Goal: Task Accomplishment & Management: Manage account settings

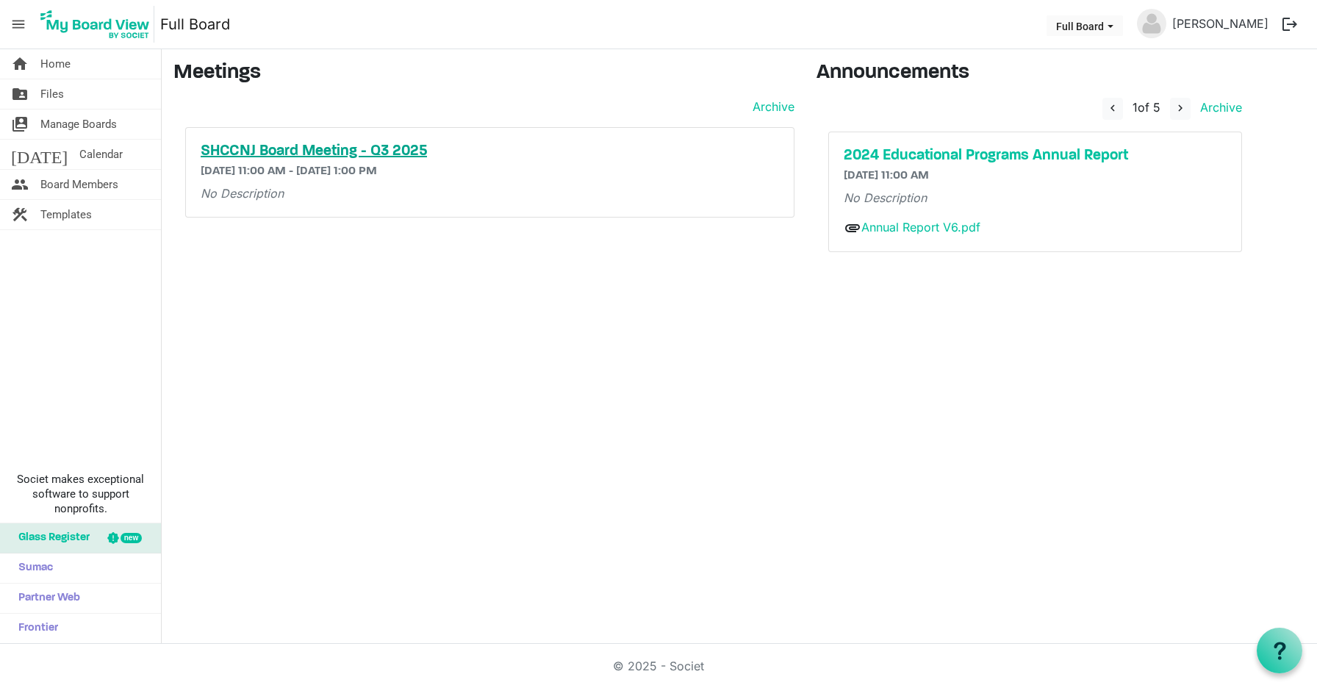
click at [401, 151] on h5 "SHCCNJ Board Meeting - Q3 2025" at bounding box center [490, 152] width 579 height 18
click at [54, 179] on span "Board Members" at bounding box center [79, 184] width 78 height 29
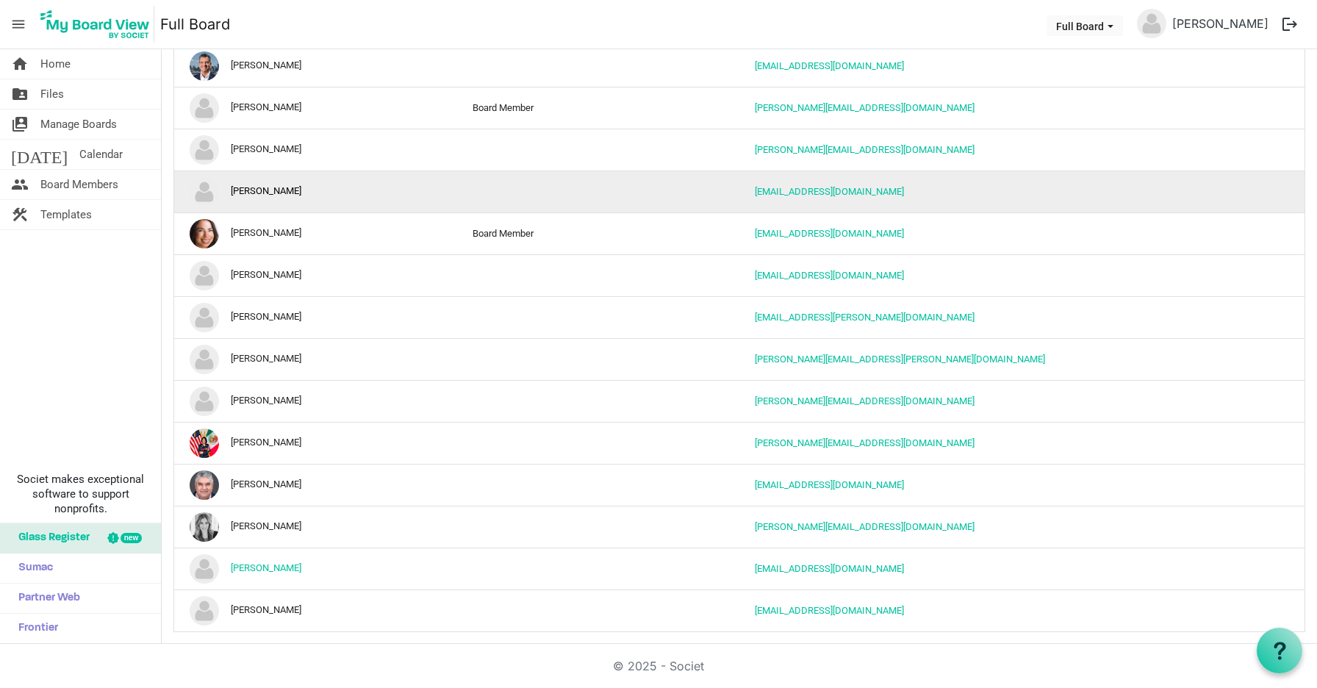
scroll to position [227, 0]
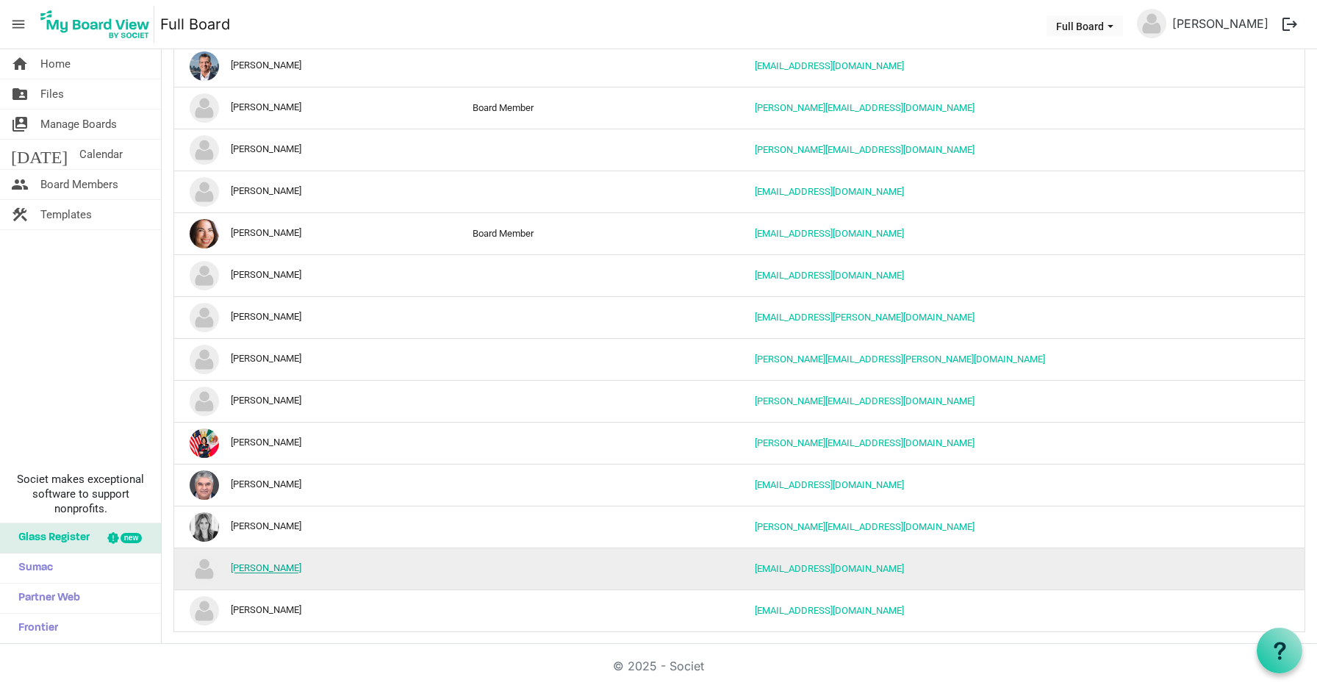
click at [246, 565] on link "[PERSON_NAME]" at bounding box center [266, 568] width 71 height 11
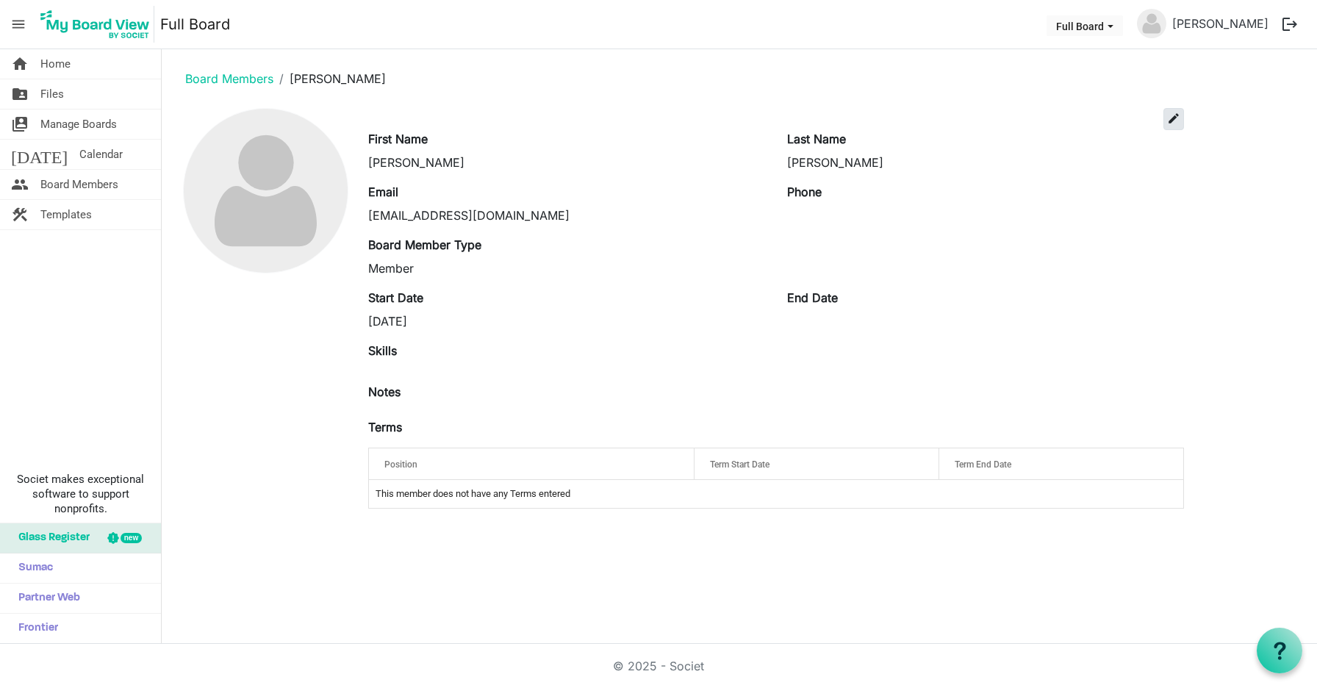
click at [1175, 122] on span "edit" at bounding box center [1173, 118] width 13 height 13
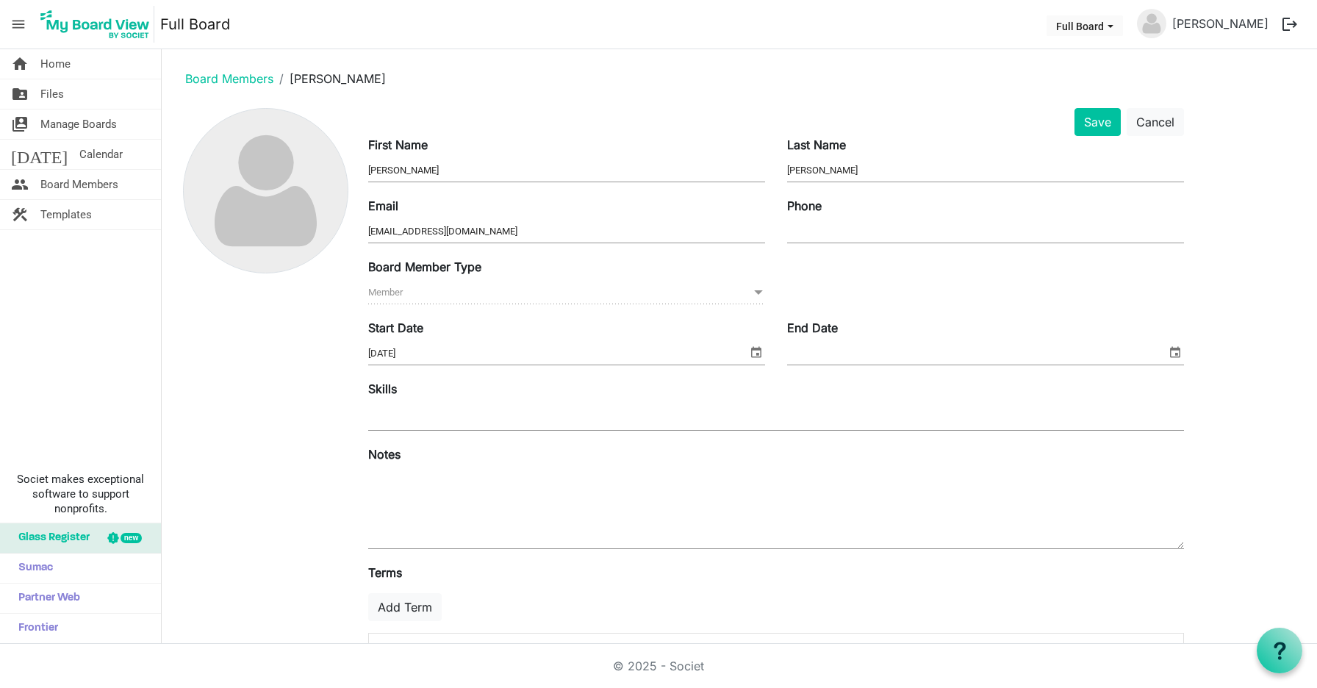
click at [185, 221] on button at bounding box center [265, 190] width 165 height 165
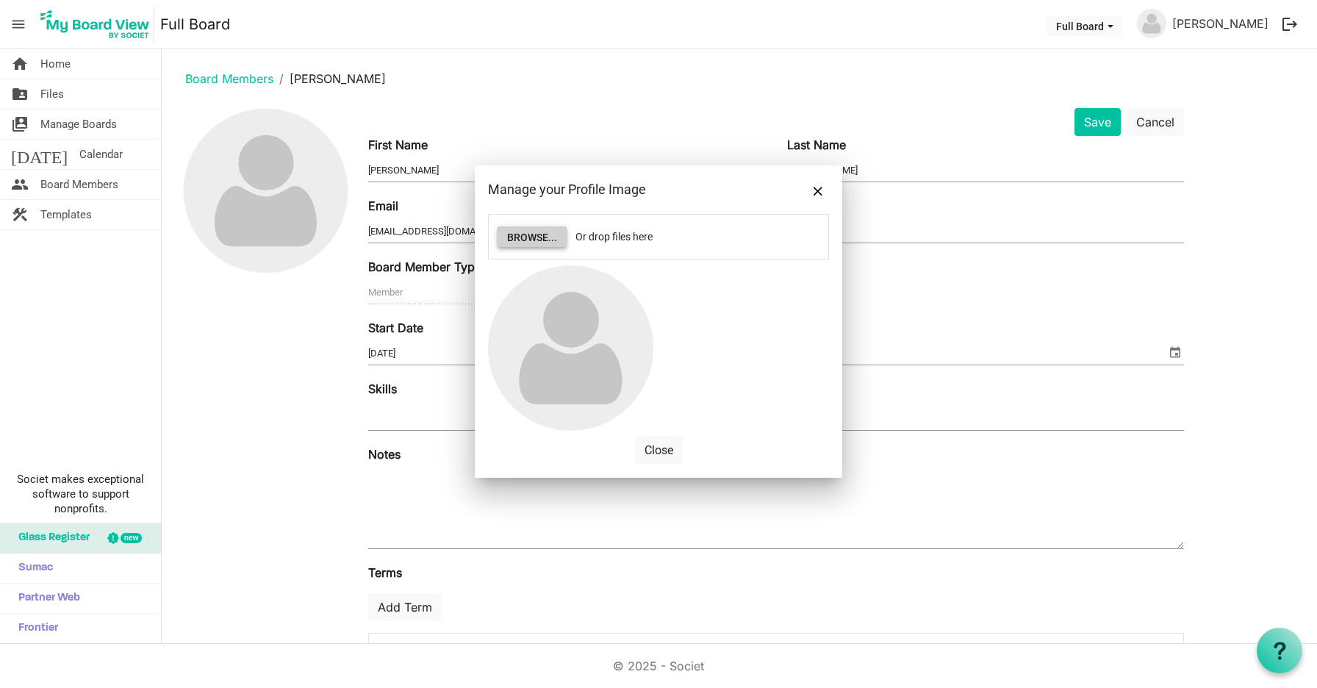
click at [534, 240] on button "Browse..." at bounding box center [532, 236] width 69 height 21
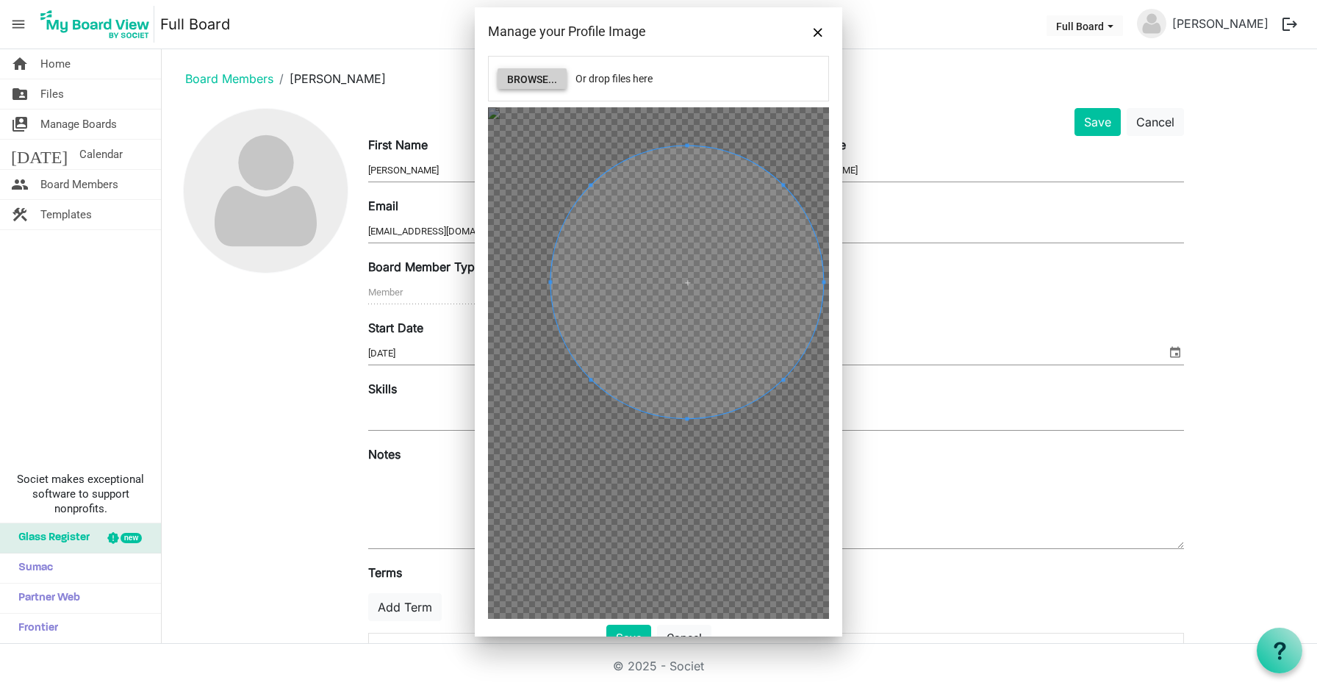
click at [767, 259] on span at bounding box center [687, 282] width 273 height 273
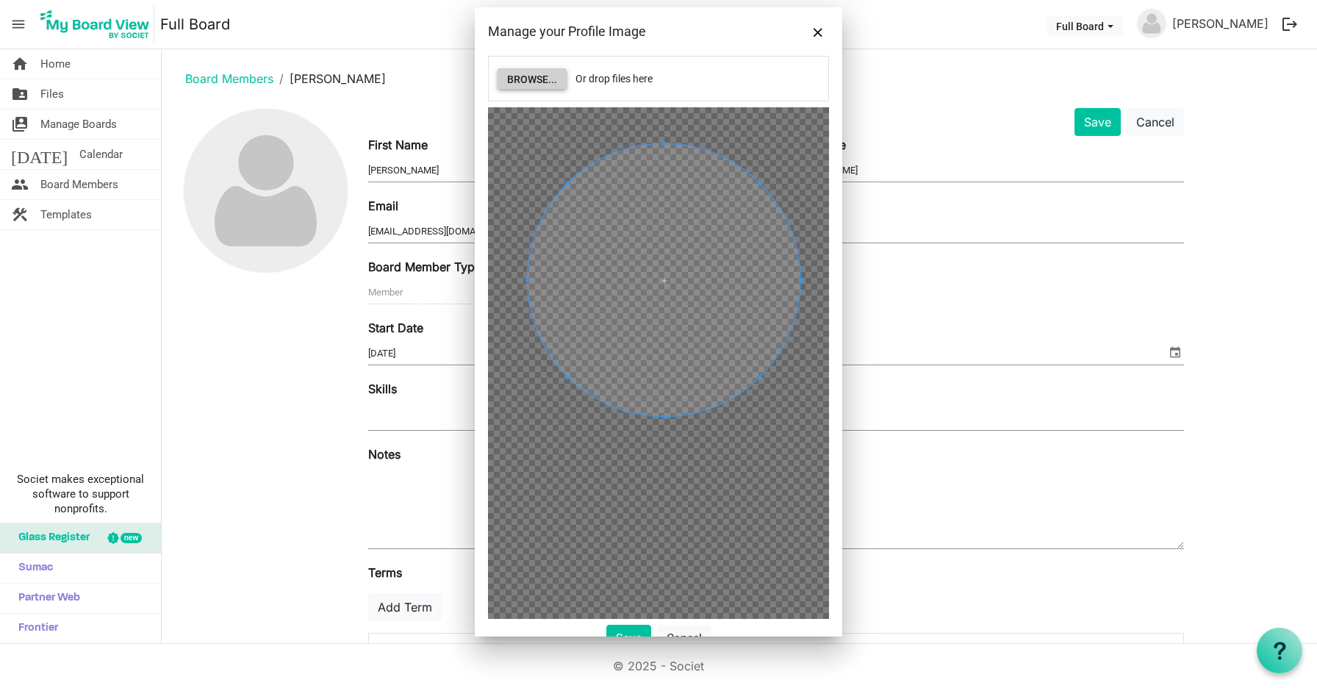
click at [708, 259] on span at bounding box center [664, 279] width 273 height 273
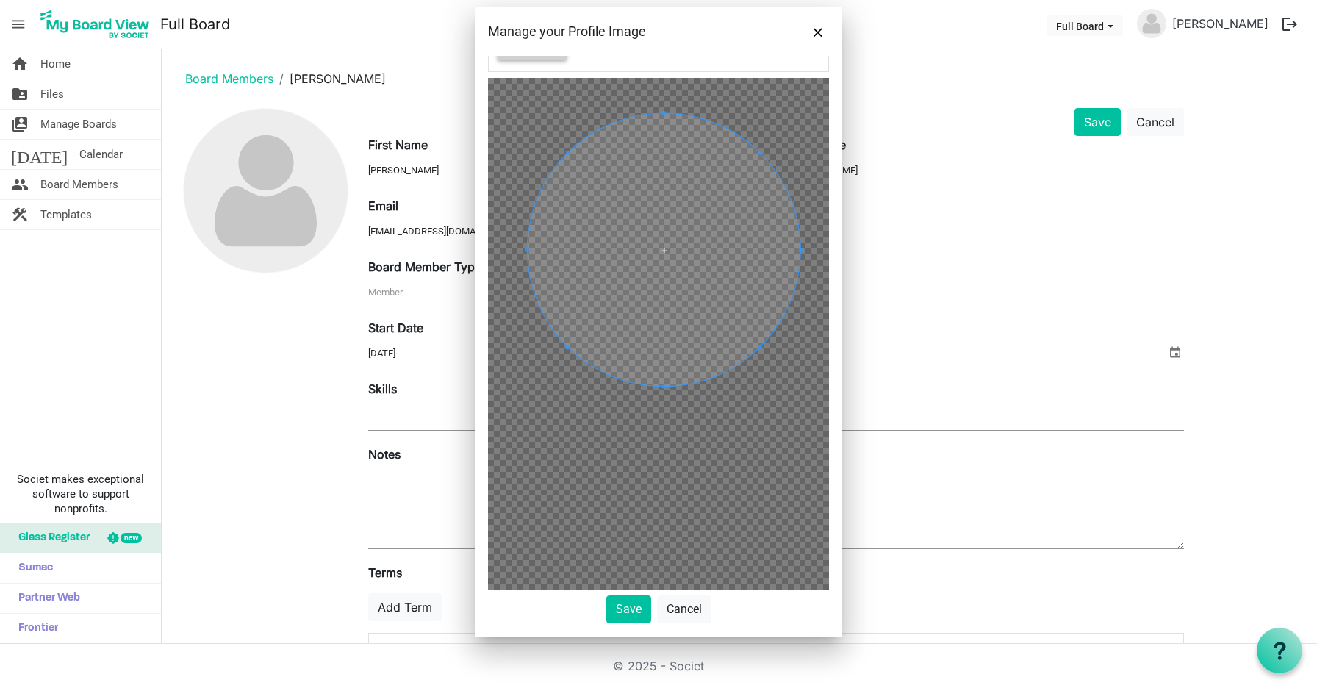
scroll to position [29, 0]
click at [629, 610] on button "Save" at bounding box center [628, 609] width 45 height 28
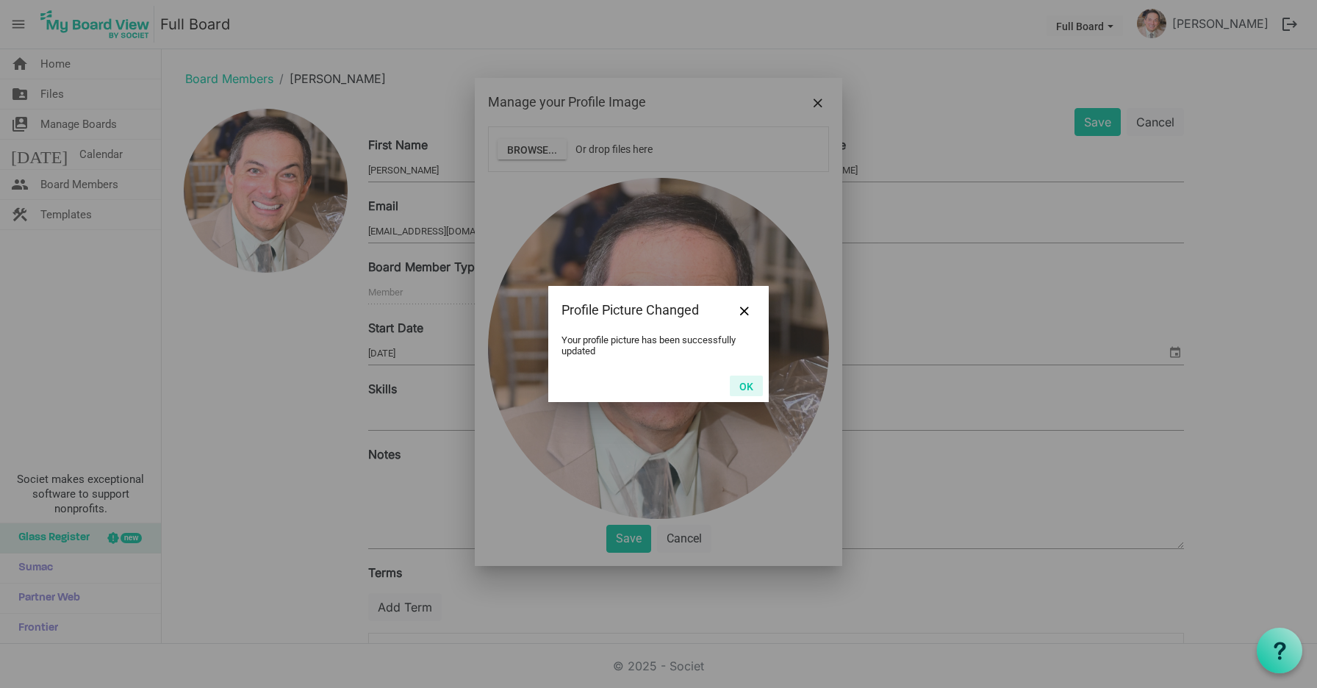
scroll to position [0, 0]
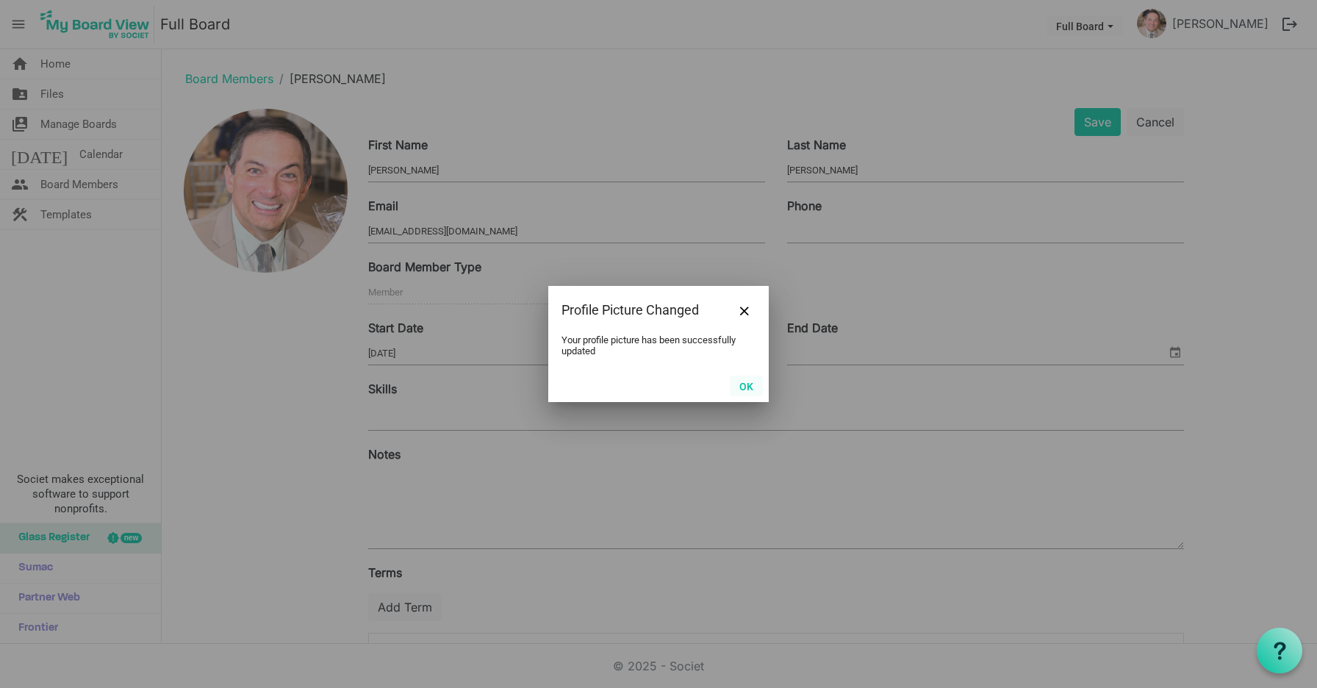
click at [743, 384] on button "OK" at bounding box center [746, 386] width 33 height 21
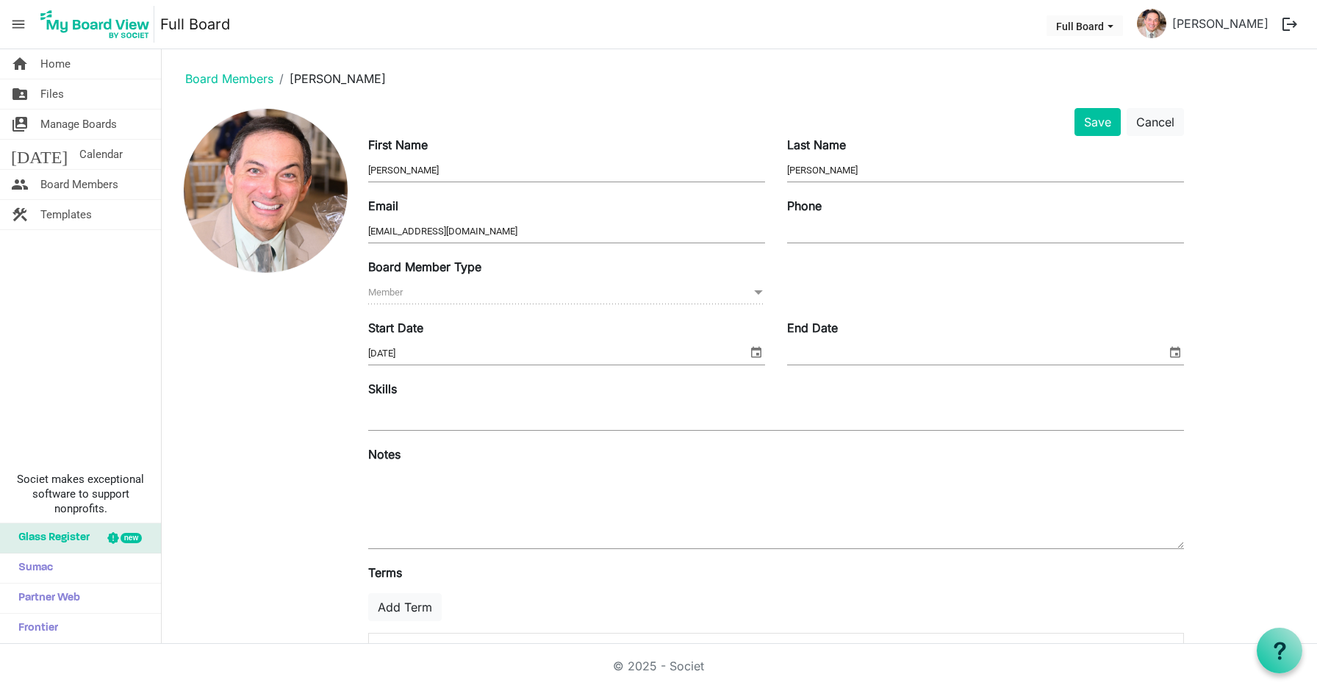
click at [826, 215] on div "Phone" at bounding box center [985, 221] width 419 height 49
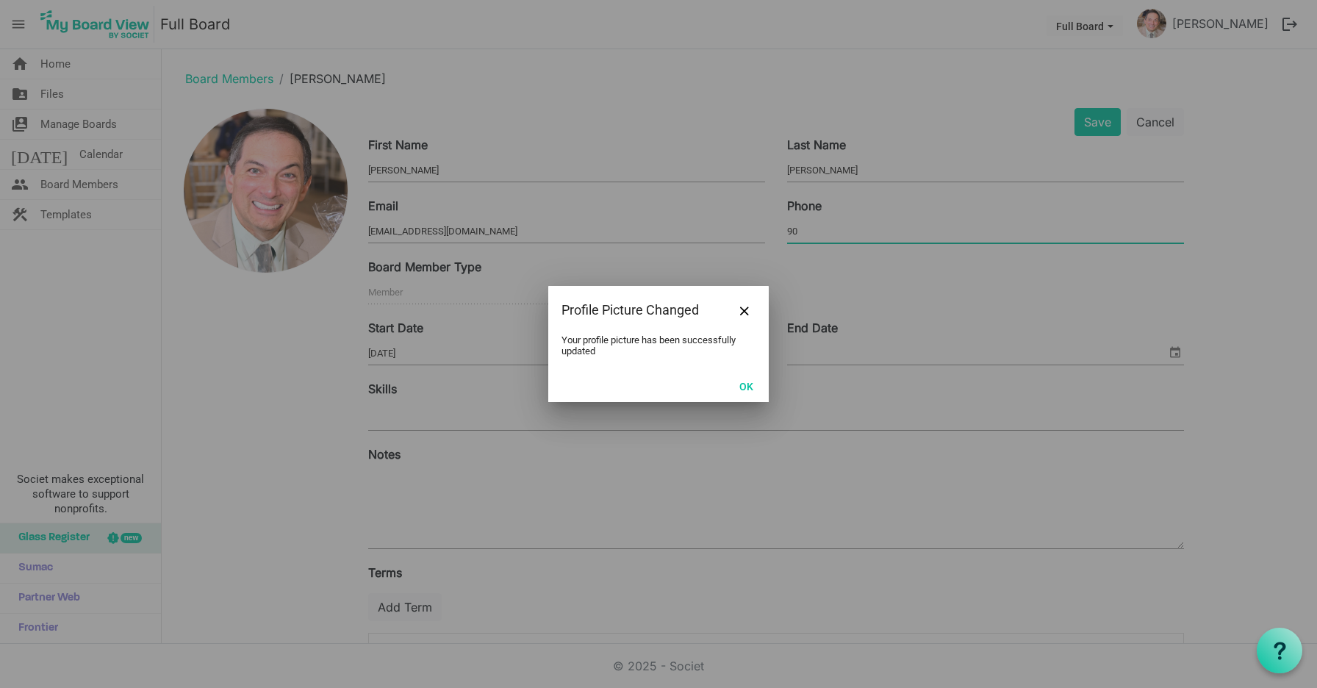
type input "90"
click at [751, 384] on button "OK" at bounding box center [746, 386] width 33 height 21
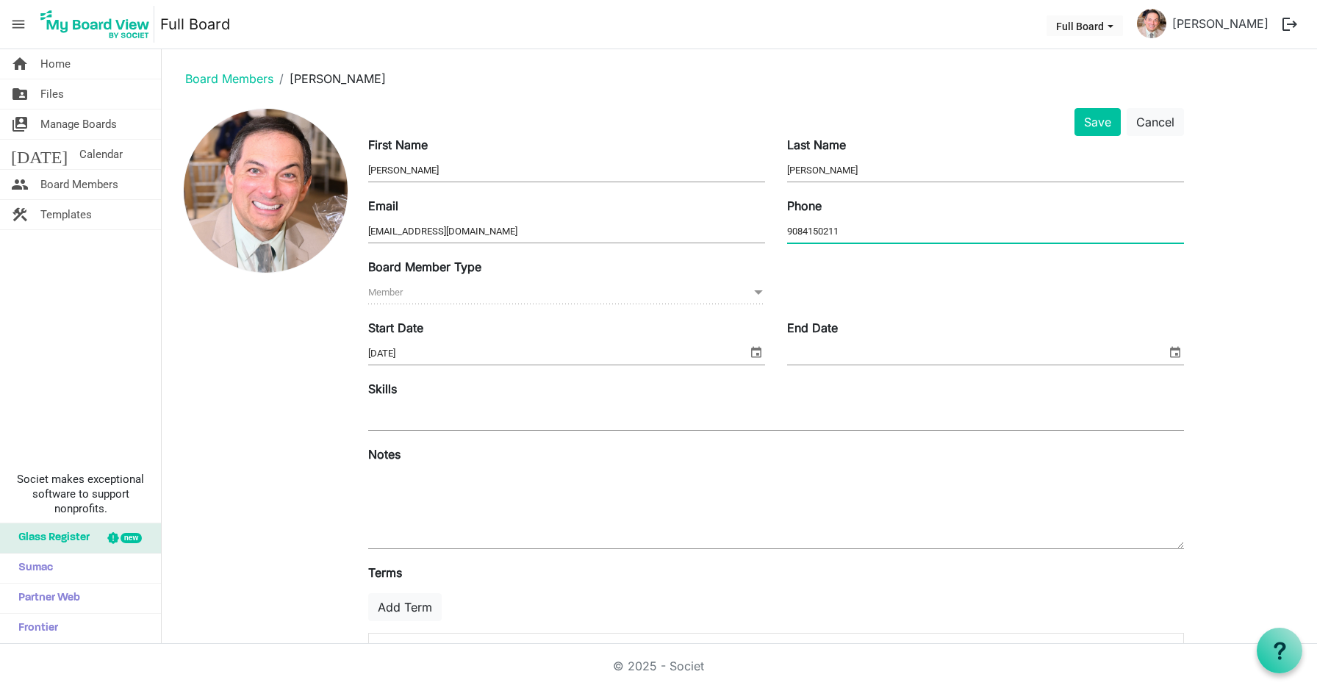
type input "9084150211"
click at [788, 429] on div at bounding box center [776, 417] width 816 height 26
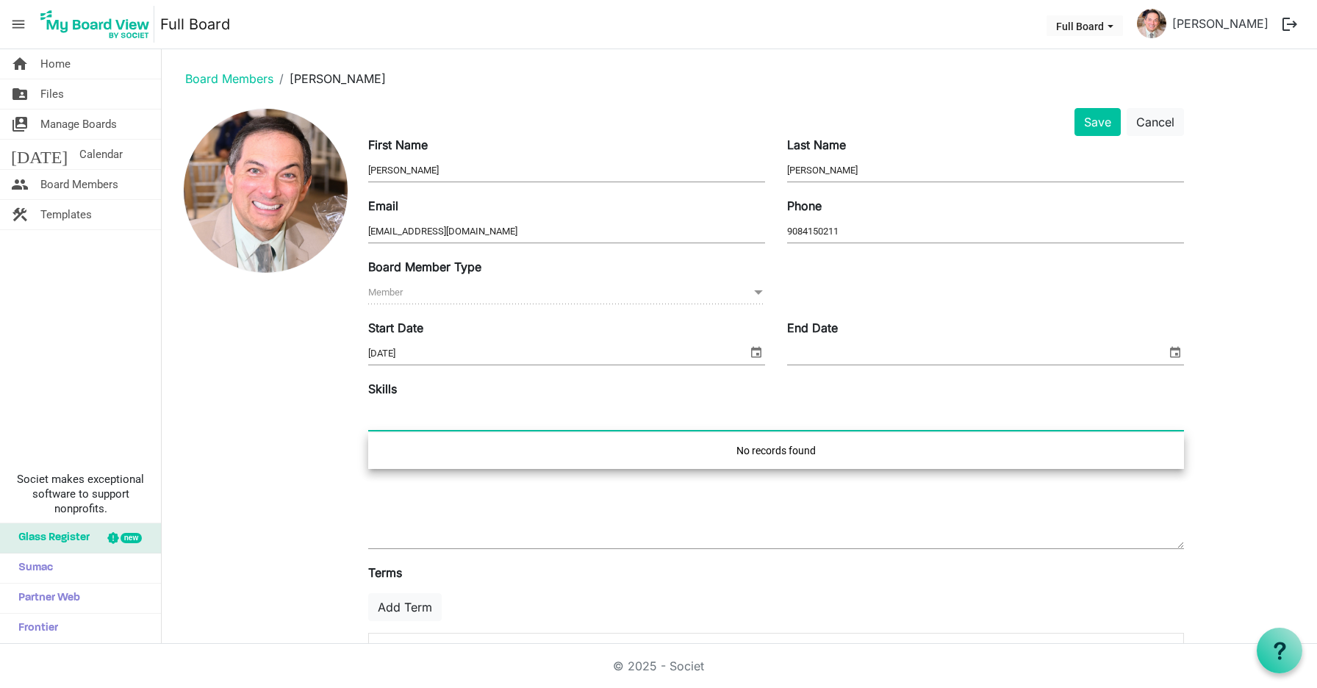
click at [779, 420] on div at bounding box center [776, 417] width 816 height 26
type input "First Aid, Motor BoaT"
type input "First Aid, Motor Boat Captain, CERT volunteer, Banking and Credit Trained, Ente…"
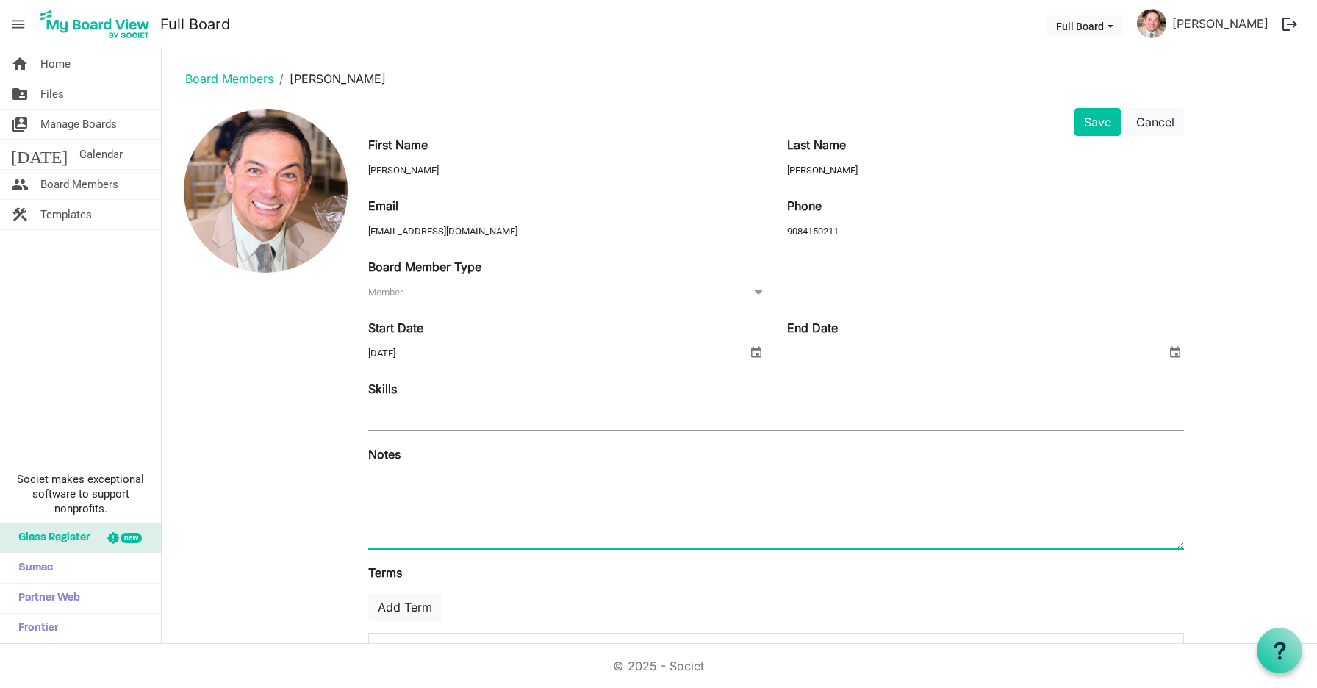
click at [819, 499] on textarea at bounding box center [776, 508] width 816 height 79
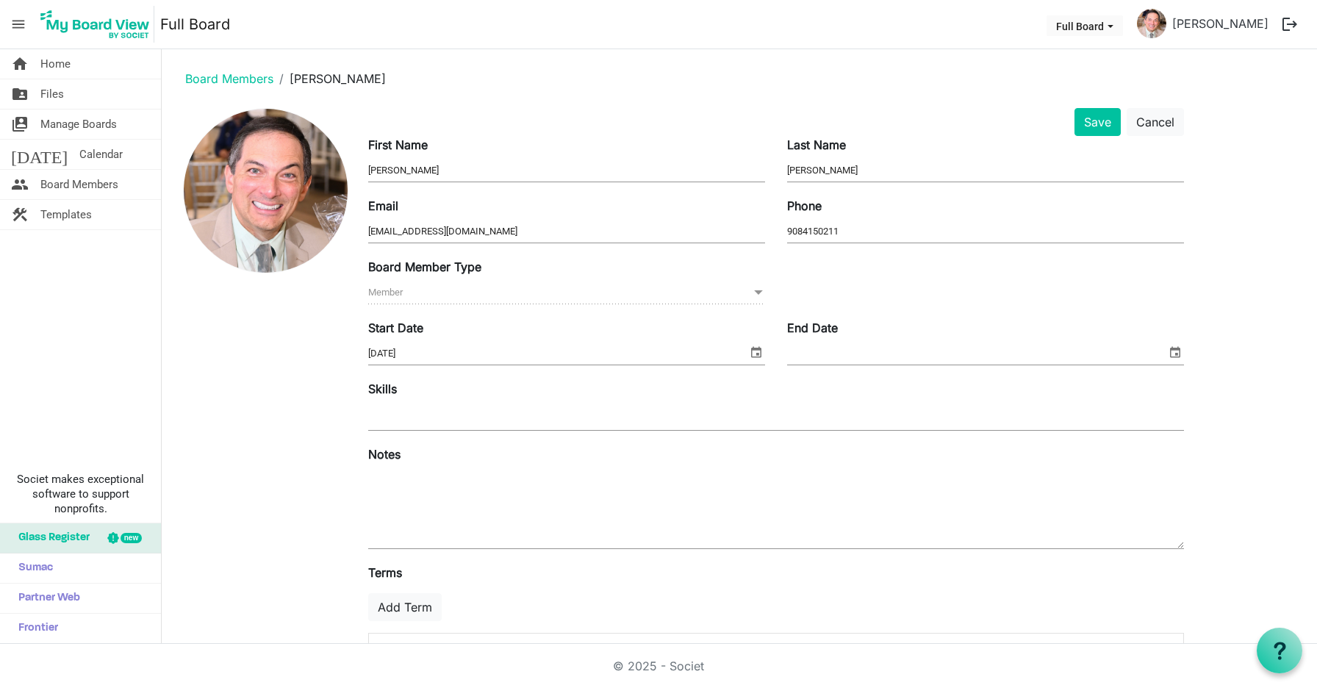
click at [745, 401] on div "Skills" at bounding box center [776, 407] width 838 height 54
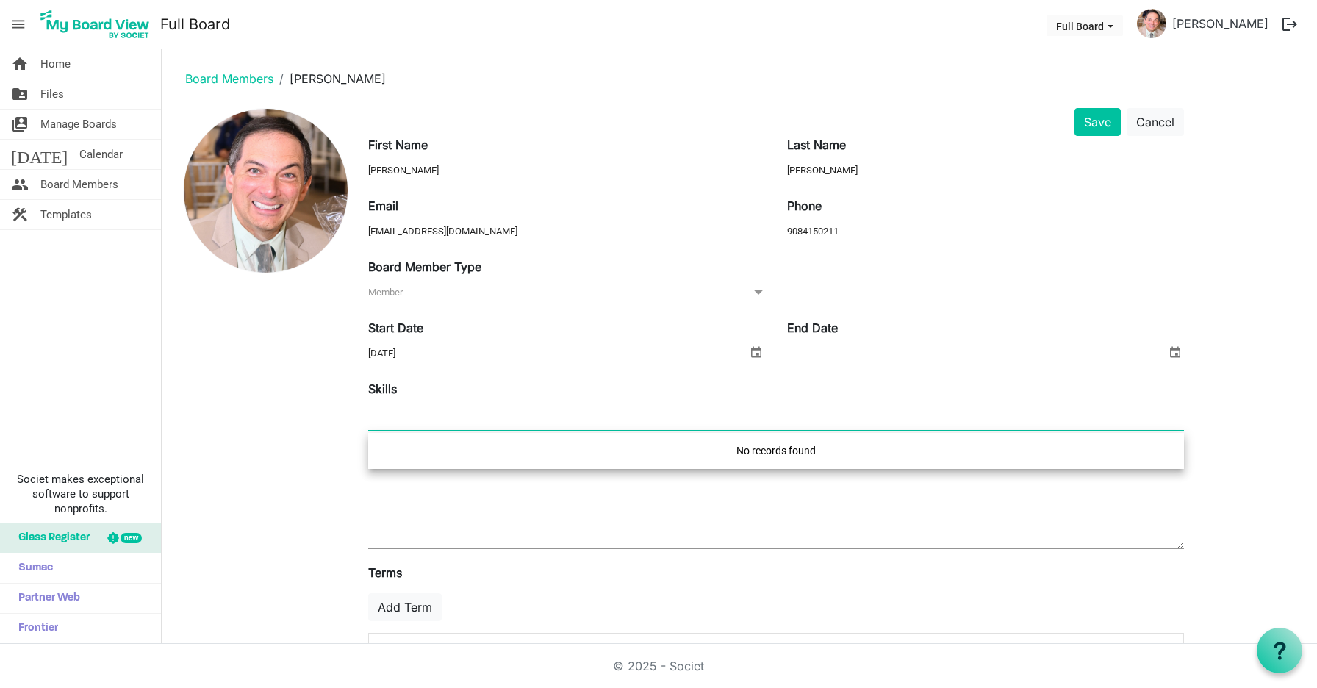
click at [733, 411] on div at bounding box center [776, 417] width 816 height 26
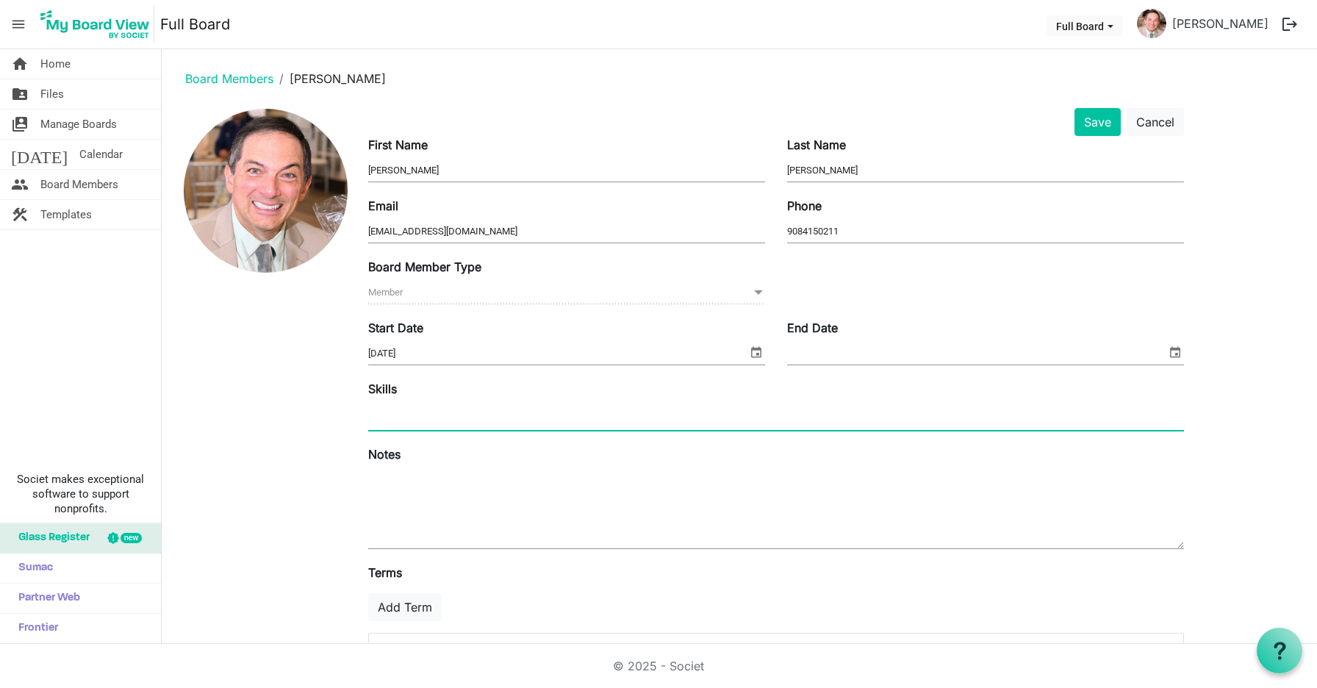
click at [689, 416] on div at bounding box center [776, 417] width 816 height 26
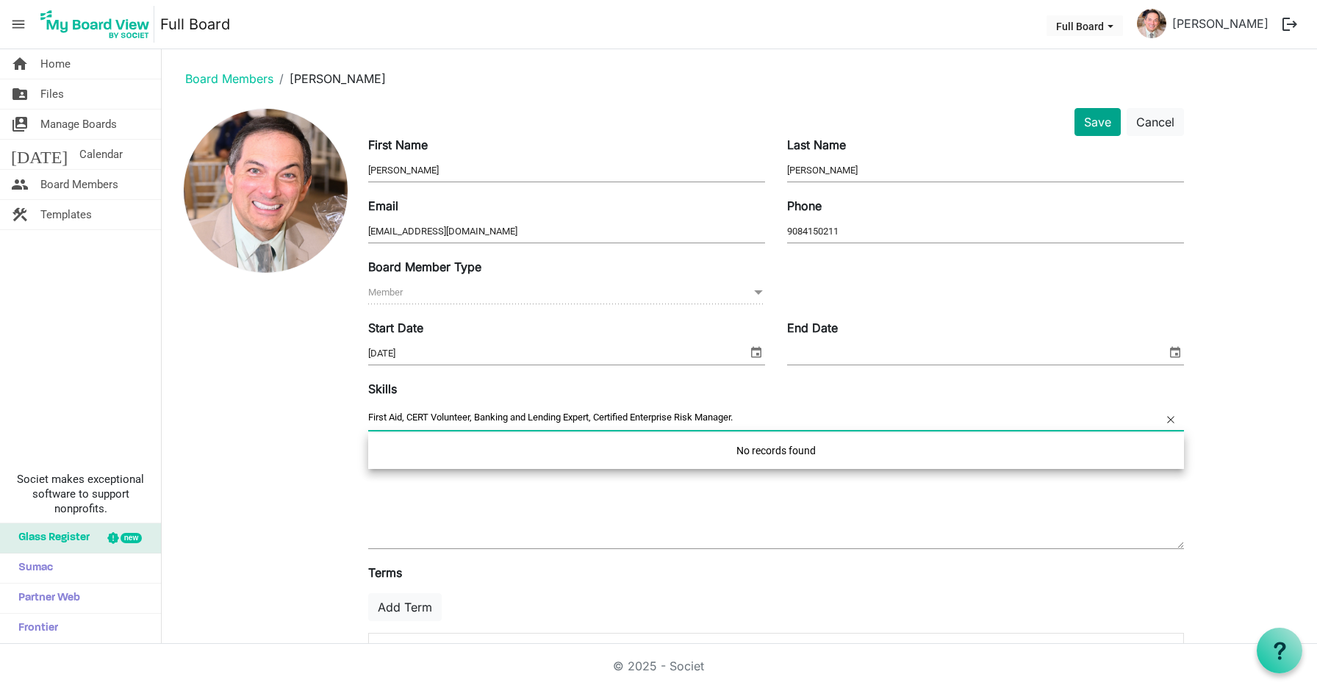
type input "First Aid, CERT Volunteer, Banking and Lending Expert, Certified Enterprise Ris…"
click at [1107, 126] on button "Save" at bounding box center [1098, 122] width 46 height 28
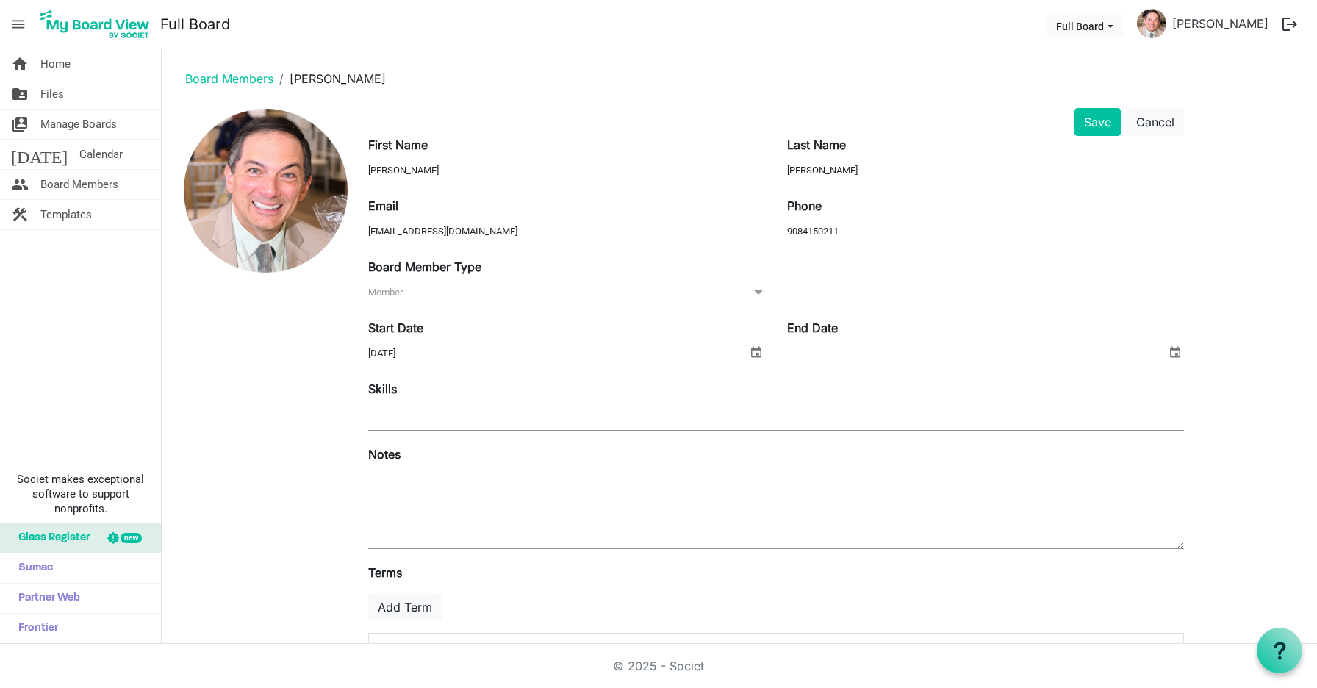
click at [709, 415] on div at bounding box center [776, 417] width 816 height 26
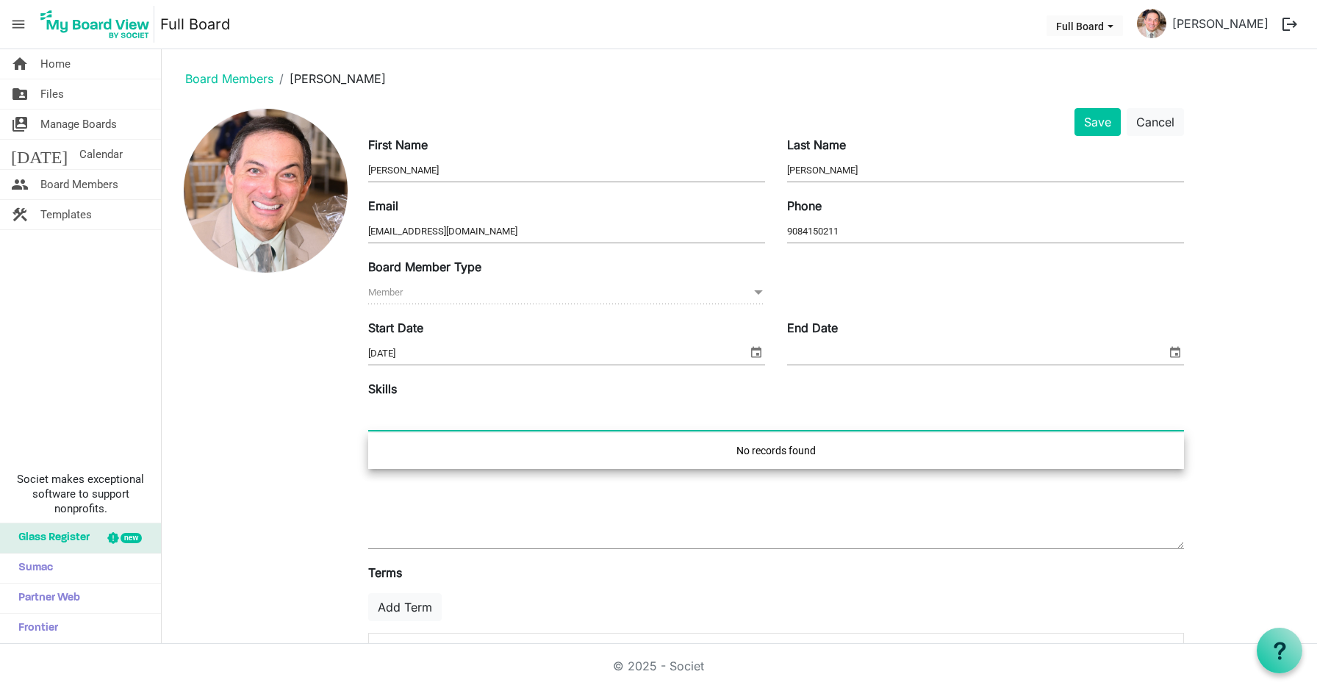
click at [703, 450] on div "No records found" at bounding box center [776, 451] width 816 height 36
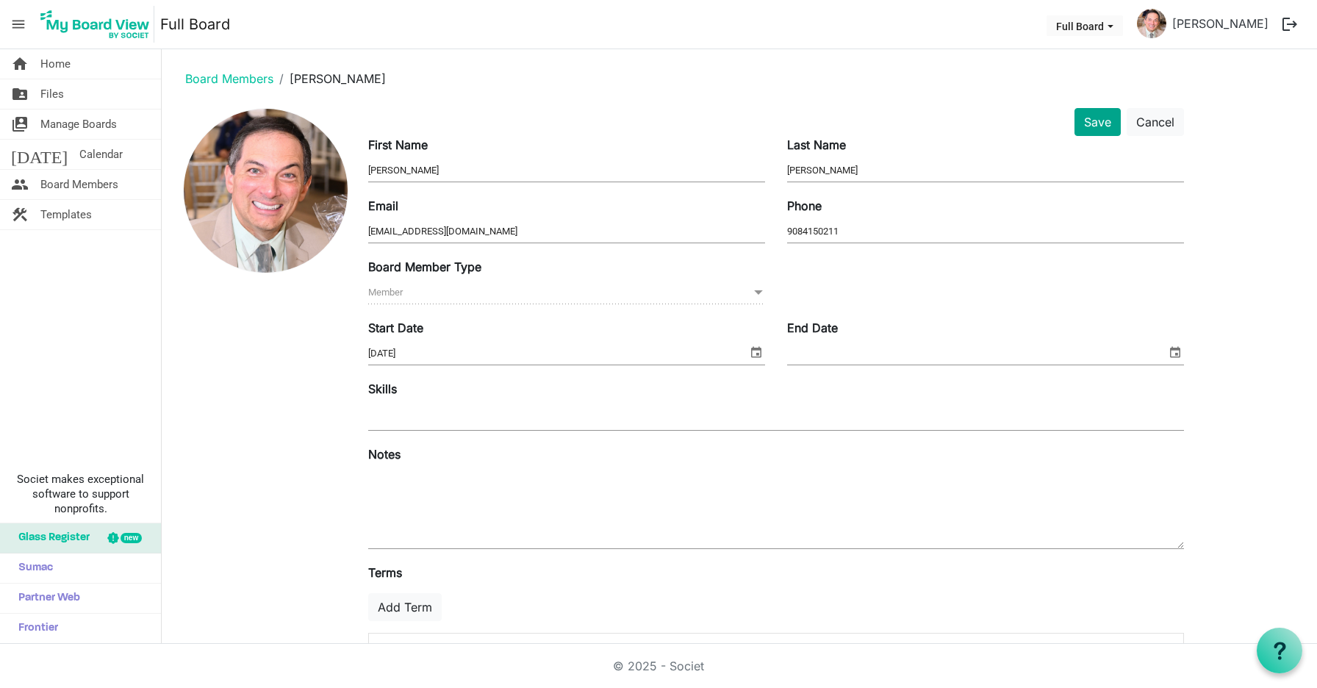
click at [1092, 118] on button "Save" at bounding box center [1098, 122] width 46 height 28
click at [1097, 123] on button "Save" at bounding box center [1098, 122] width 46 height 28
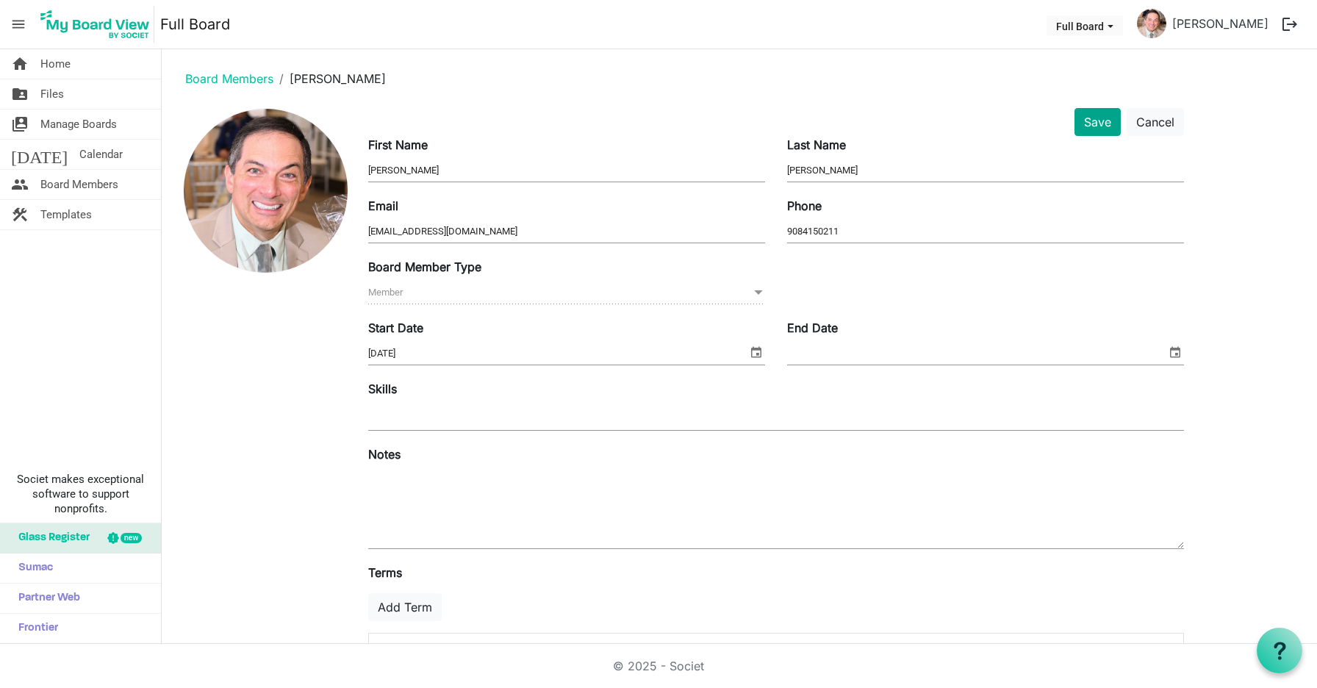
click at [1097, 123] on button "Save" at bounding box center [1098, 122] width 46 height 28
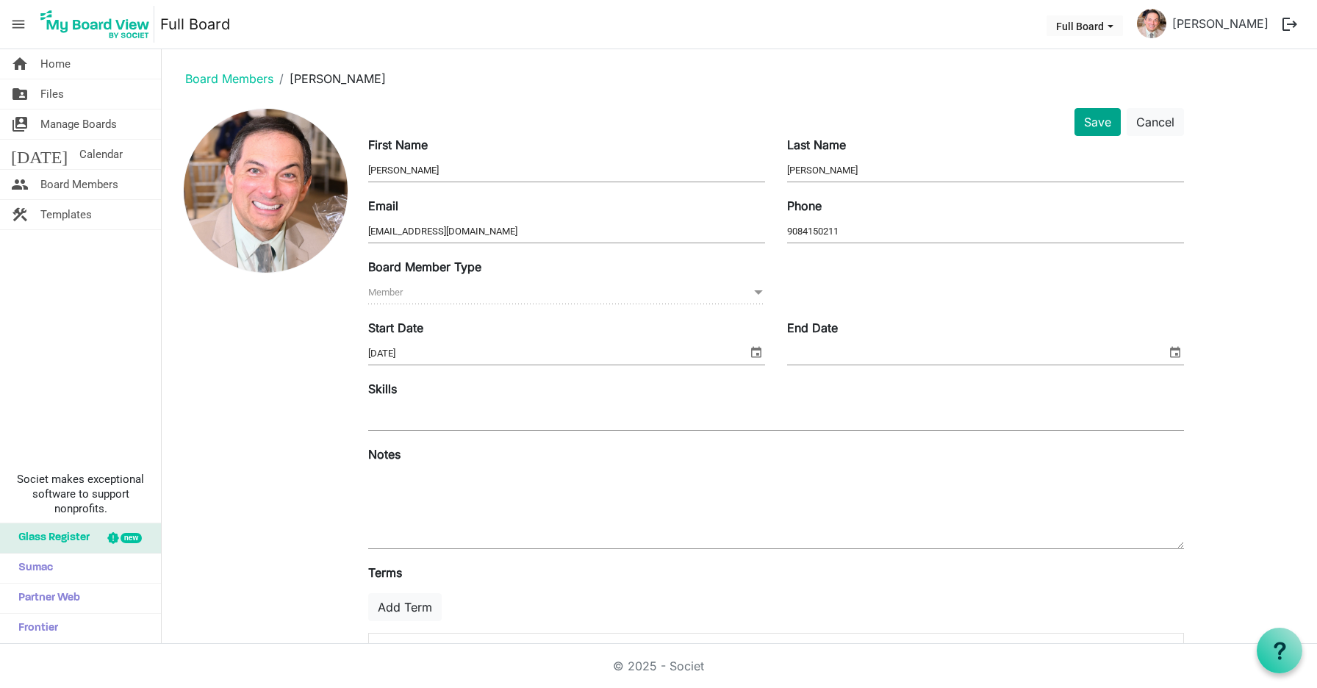
click at [1097, 123] on button "Save" at bounding box center [1098, 122] width 46 height 28
click at [234, 77] on link "Board Members" at bounding box center [229, 78] width 88 height 15
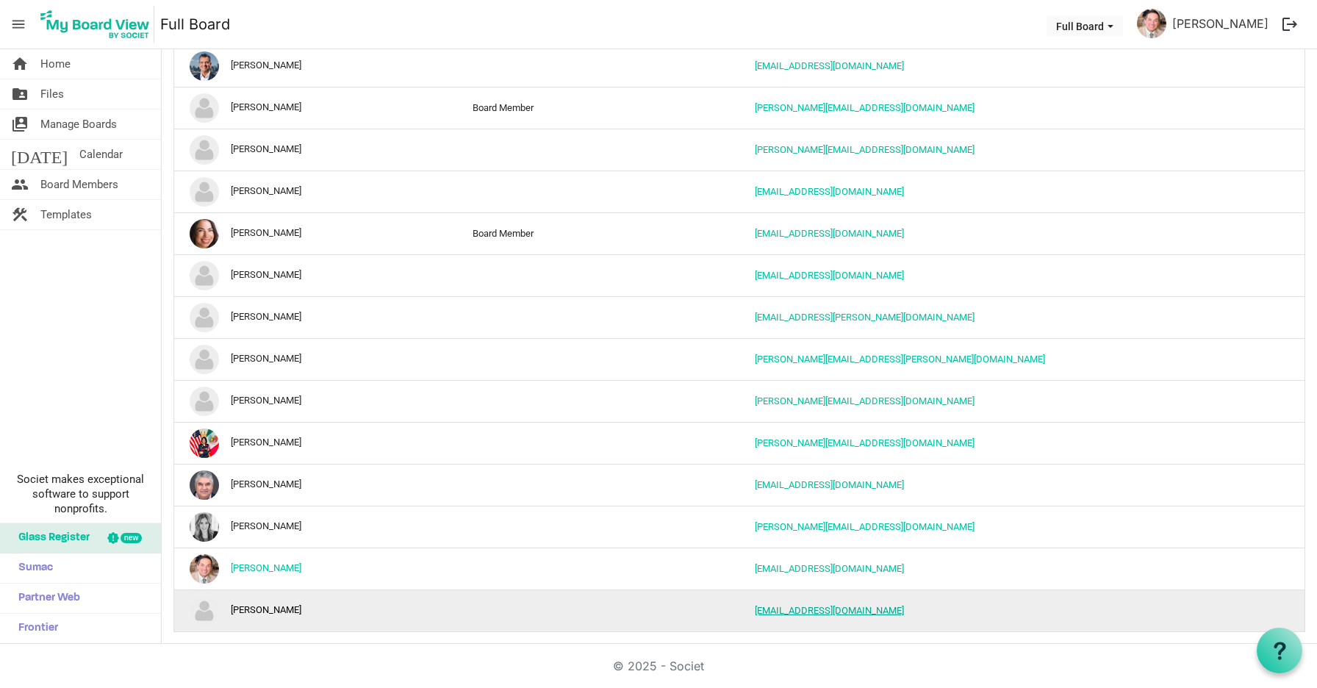
scroll to position [227, 0]
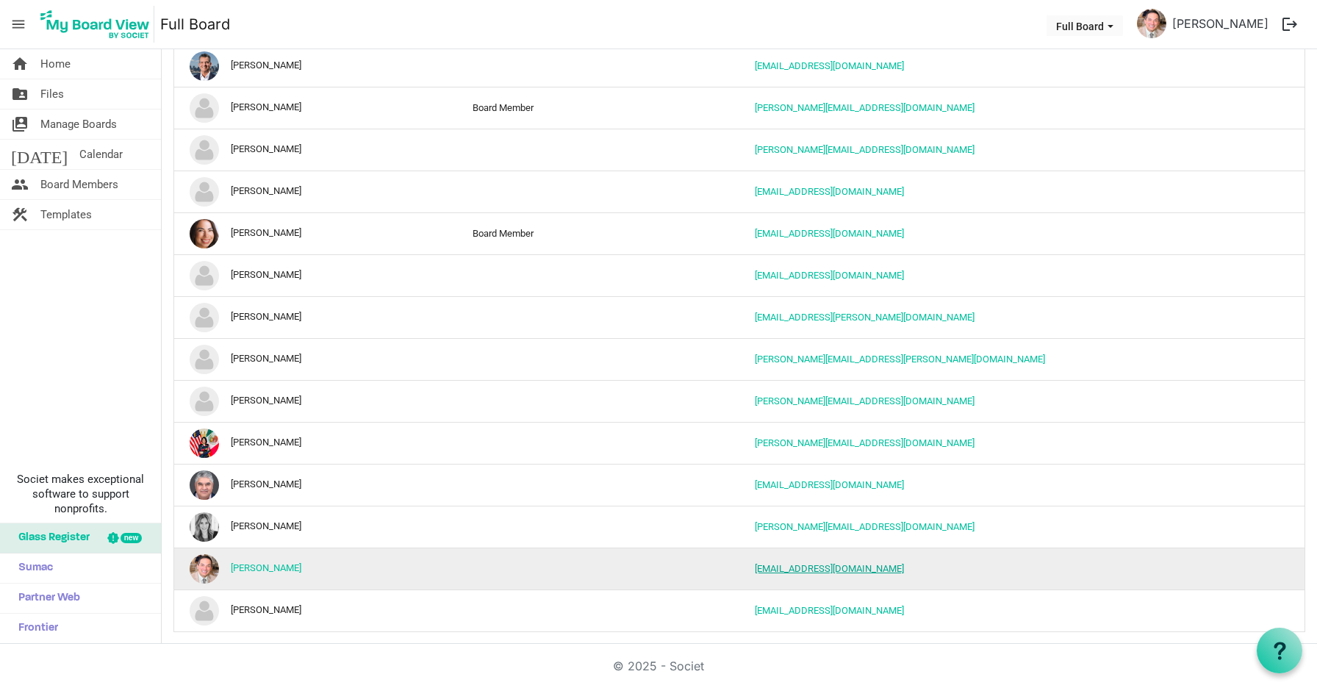
click at [821, 571] on link "[EMAIL_ADDRESS][DOMAIN_NAME]" at bounding box center [829, 568] width 149 height 11
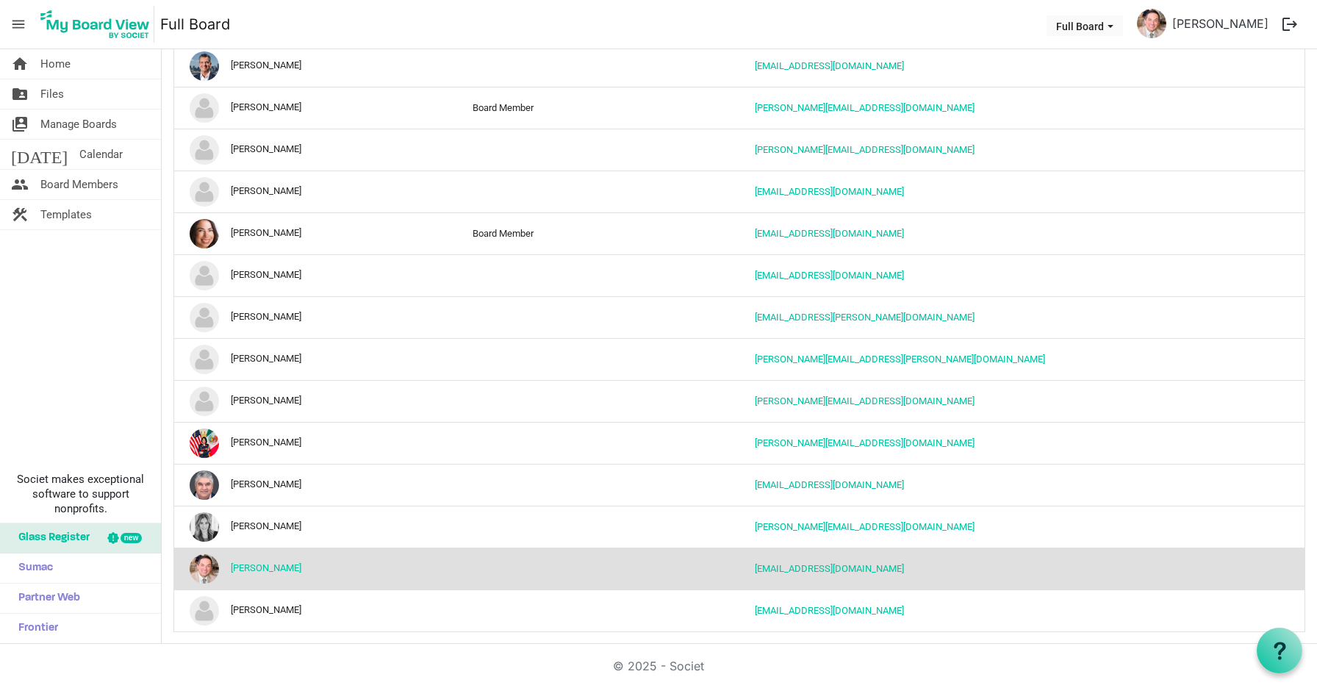
click at [208, 565] on img "Steve Vitale is template cell column header Name" at bounding box center [204, 568] width 29 height 29
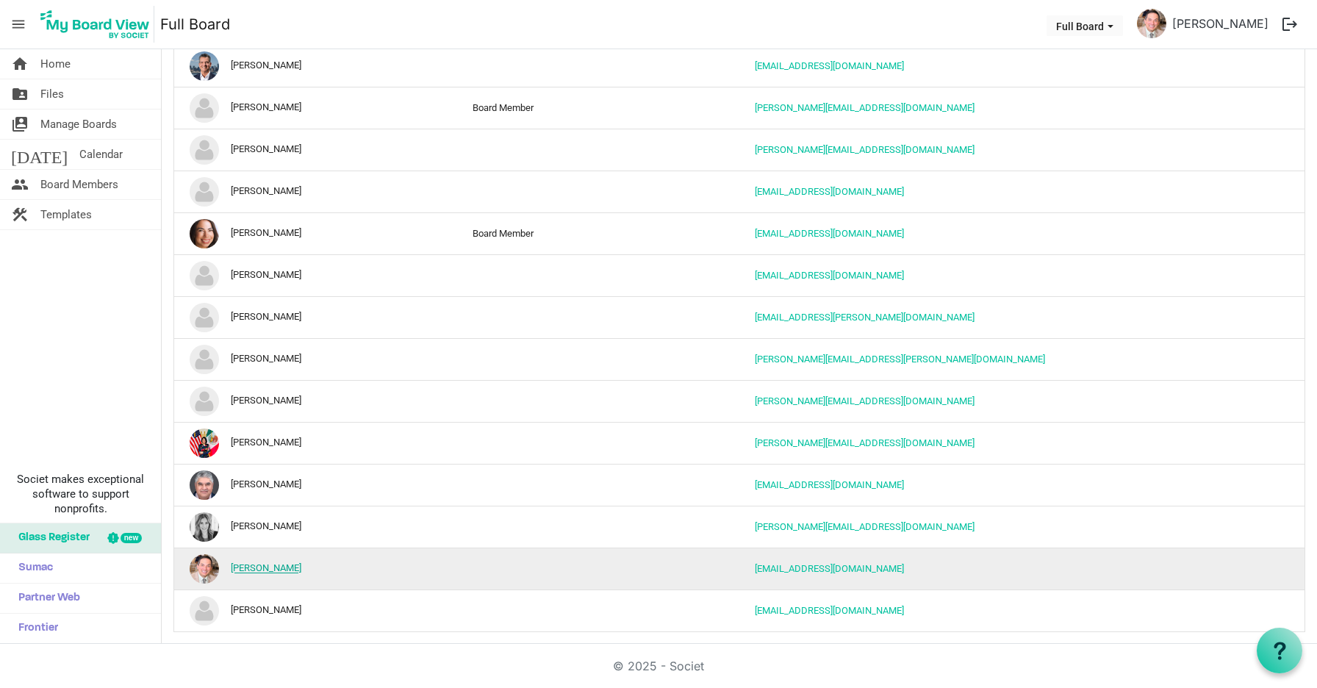
click at [266, 566] on link "[PERSON_NAME]" at bounding box center [266, 568] width 71 height 11
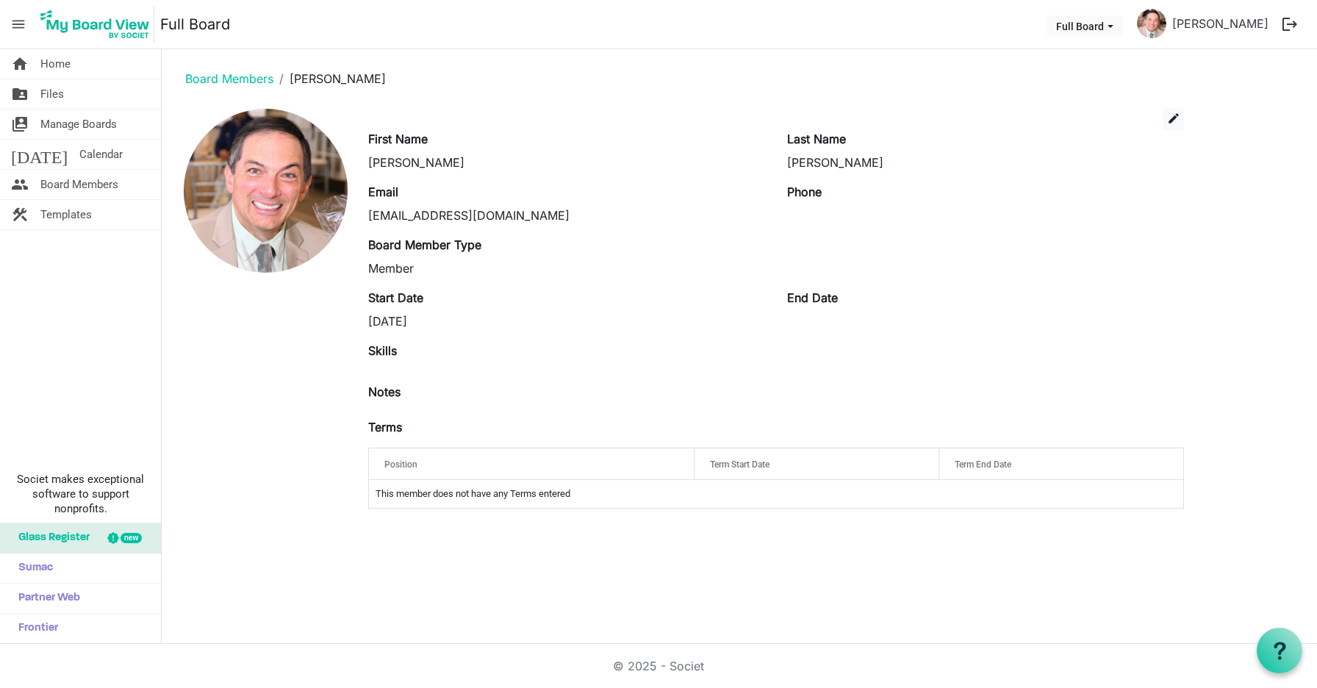
click at [595, 476] on th "Position" at bounding box center [532, 463] width 326 height 31
click at [1177, 121] on span "edit" at bounding box center [1173, 118] width 13 height 13
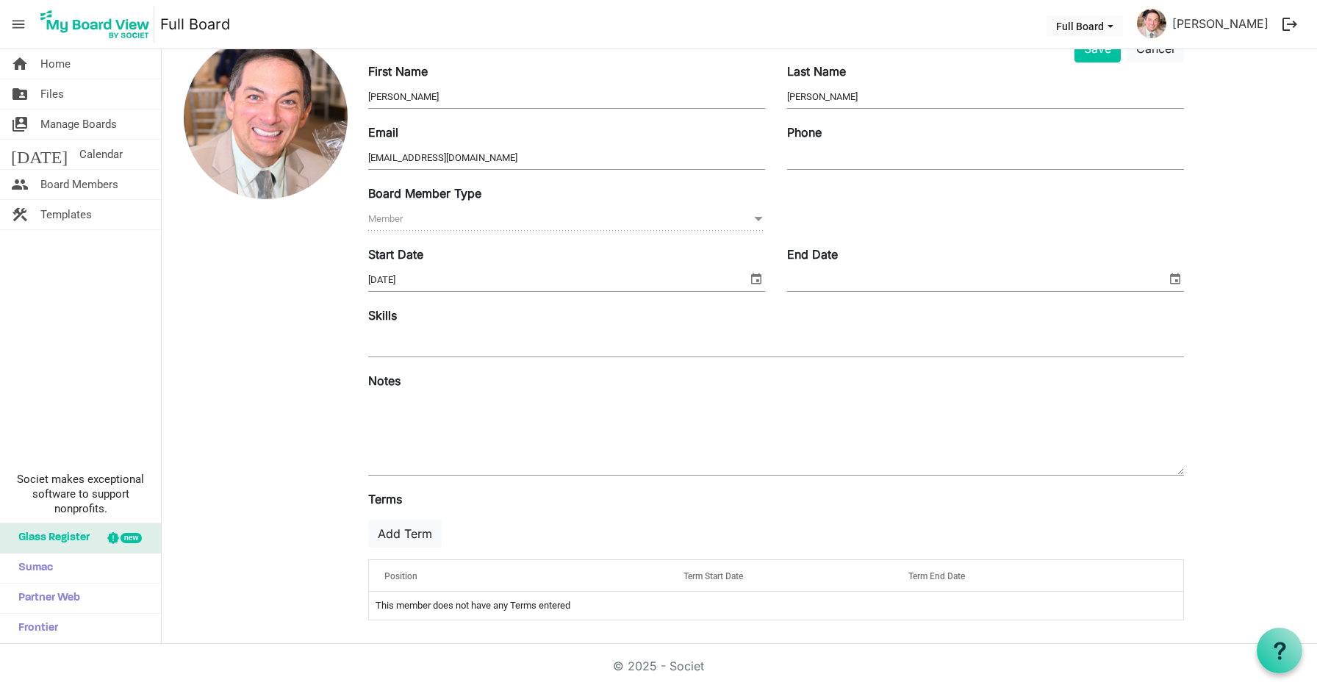
scroll to position [74, 0]
click at [622, 612] on td "This member does not have any Terms entered" at bounding box center [776, 606] width 814 height 28
click at [576, 573] on div "Position" at bounding box center [518, 575] width 279 height 21
click at [448, 576] on div "Position" at bounding box center [518, 575] width 279 height 21
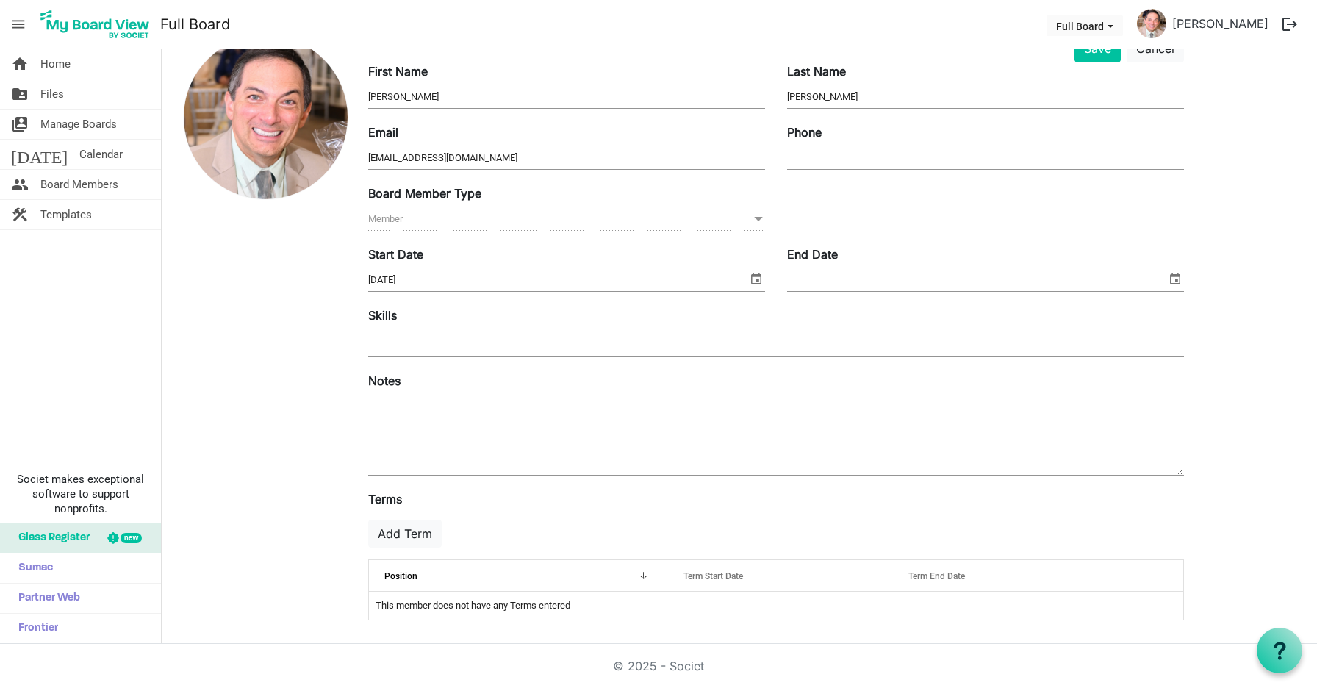
click at [1100, 65] on div "Last Name Vitale" at bounding box center [985, 86] width 419 height 49
click at [1097, 58] on button "Save" at bounding box center [1098, 49] width 46 height 28
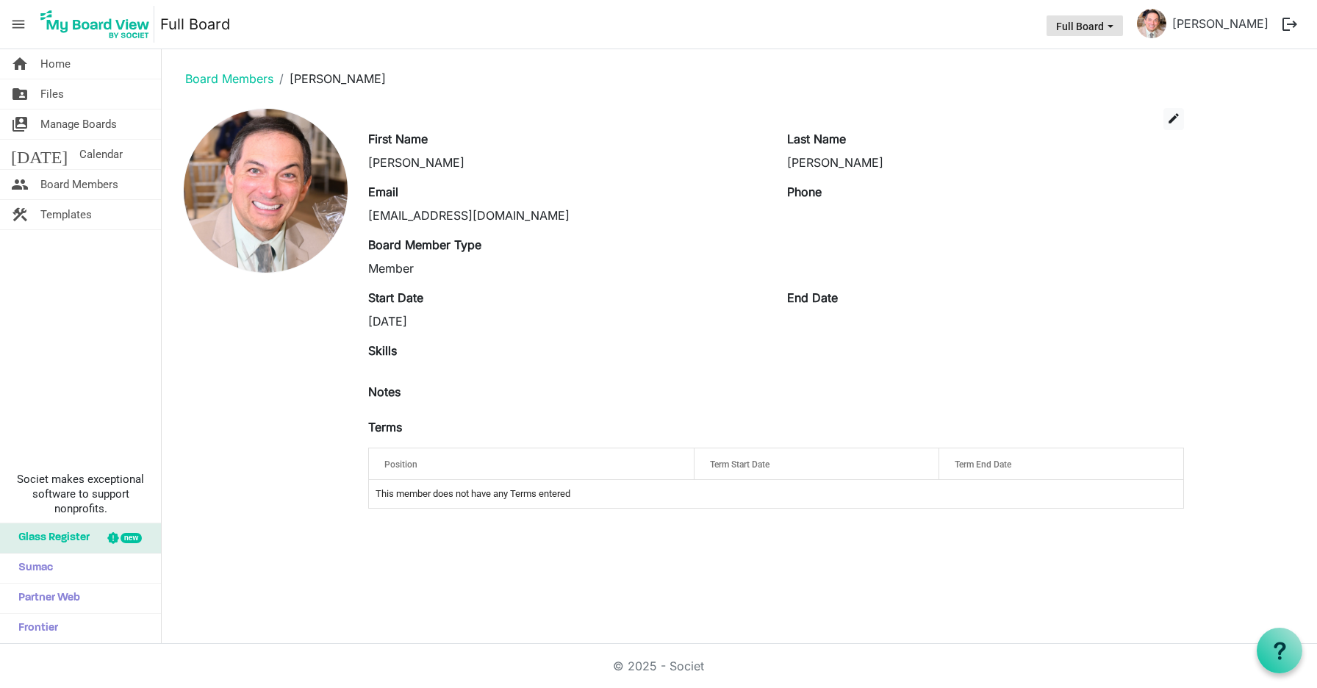
click at [1117, 29] on span "Full Board dropdownbutton" at bounding box center [1110, 27] width 13 height 6
click at [1113, 59] on li "Full Board" at bounding box center [1123, 55] width 88 height 26
click at [65, 68] on span "Home" at bounding box center [55, 63] width 30 height 29
